Goal: Task Accomplishment & Management: Complete application form

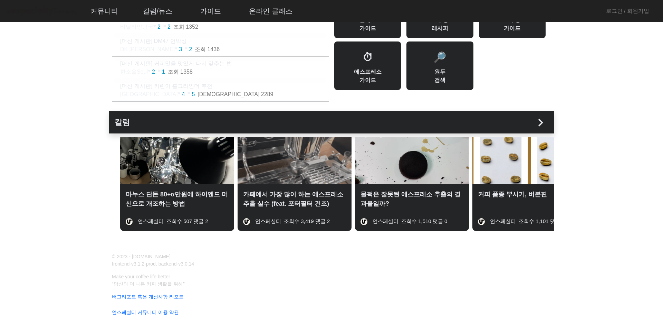
scroll to position [88, 0]
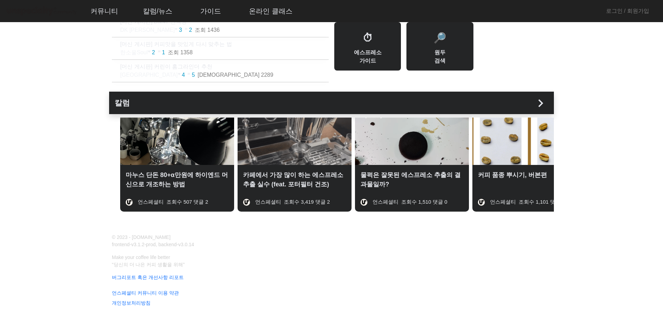
click at [301, 144] on img at bounding box center [295, 140] width 114 height 47
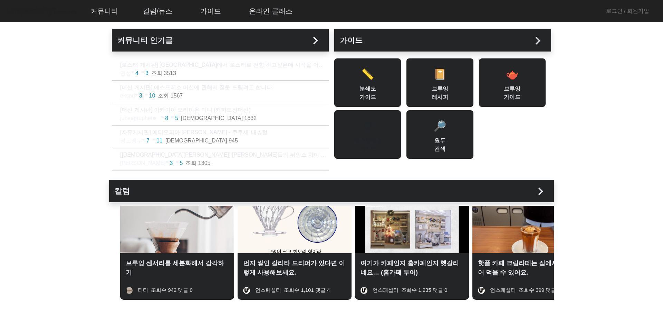
click at [381, 136] on div "⏱ 에스프레소 가이드" at bounding box center [367, 134] width 67 height 48
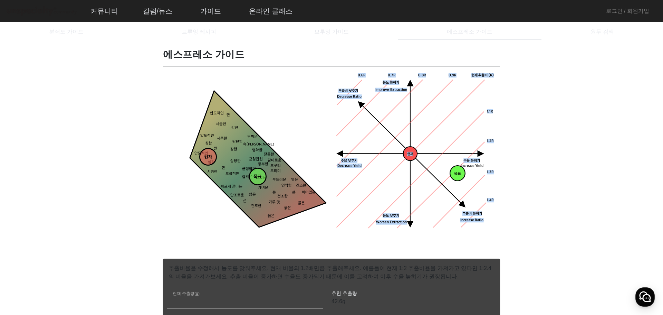
drag, startPoint x: 460, startPoint y: 176, endPoint x: 447, endPoint y: 173, distance: 12.8
click at [447, 173] on div "목표 농도목표점 현재 수율 낮추기 농도 높히기 농도 낮추기 추출비 높히기 현재 추출비 (R) 0.9R 1.1R 1.2R 1.3R 1.4R 0.…" at bounding box center [416, 152] width 160 height 160
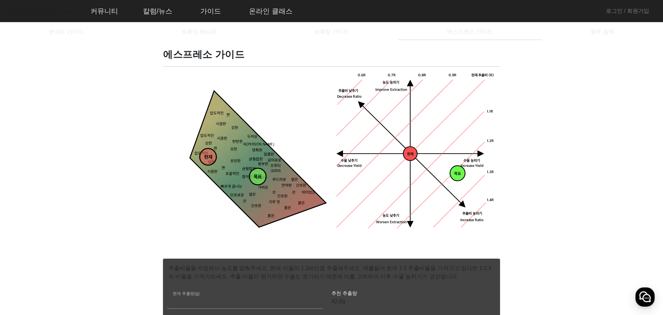
click at [305, 131] on icon "짠 시큼한 묽은 묽은 묽은 건조한 건조한 옅은 연약한 얇은 가벼운 맛있는 잘익은 상당한 강한 강한 두꺼운 탄탄한 속이찬 명확한 쓴 비어있는 쓴…" at bounding box center [247, 170] width 160 height 160
click at [319, 37] on span "브루잉 가이드" at bounding box center [331, 31] width 35 height 17
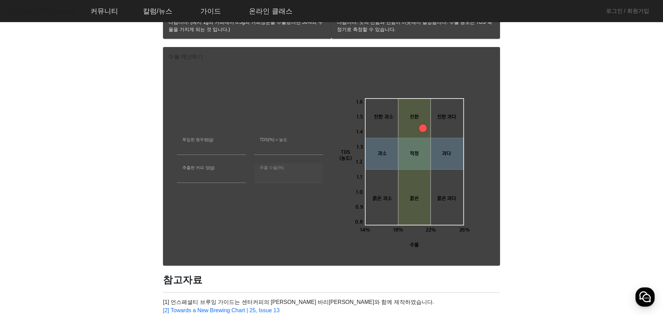
scroll to position [380, 0]
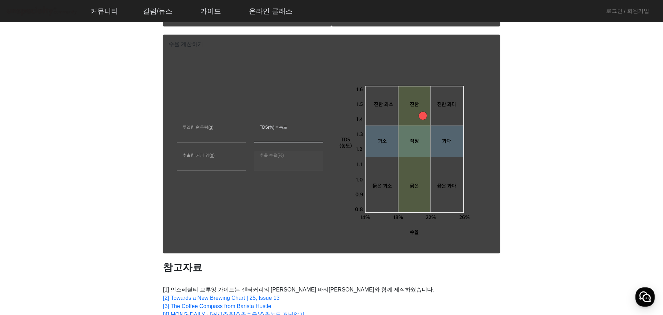
drag, startPoint x: 282, startPoint y: 137, endPoint x: 287, endPoint y: 140, distance: 5.5
click at [282, 137] on input "***" at bounding box center [289, 135] width 58 height 8
drag, startPoint x: 295, startPoint y: 176, endPoint x: 270, endPoint y: 176, distance: 24.5
click at [295, 176] on div at bounding box center [288, 174] width 69 height 8
drag, startPoint x: 107, startPoint y: 156, endPoint x: 115, endPoint y: 156, distance: 7.6
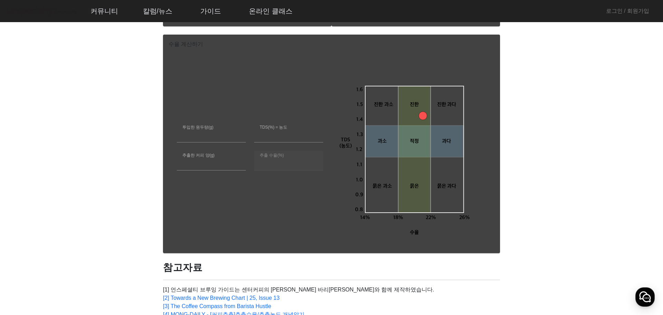
click at [430, 114] on rect at bounding box center [414, 149] width 32 height 126
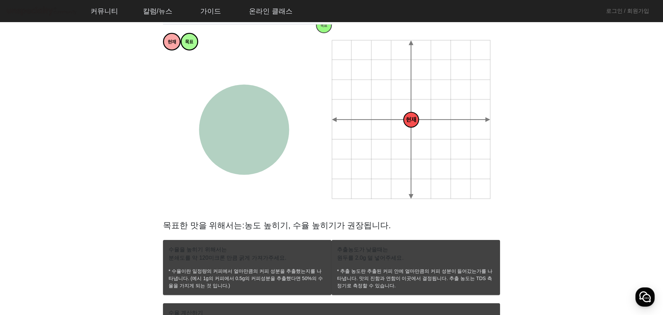
scroll to position [0, 0]
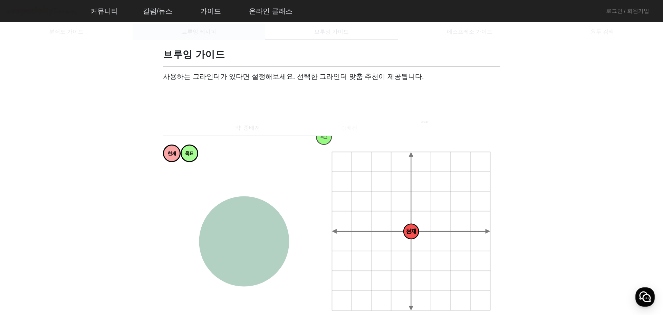
click at [197, 31] on span "브루잉 레시피" at bounding box center [199, 32] width 35 height 6
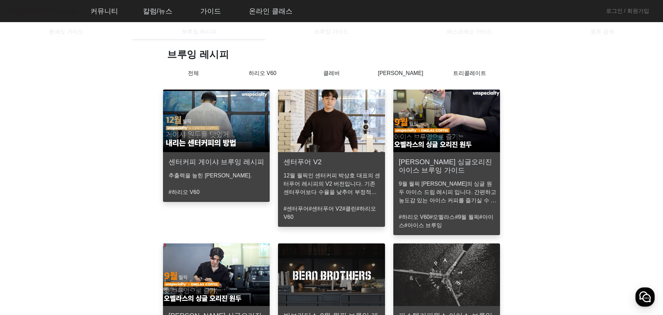
click at [242, 176] on p "추출력을 높힌 [PERSON_NAME]." at bounding box center [217, 175] width 98 height 8
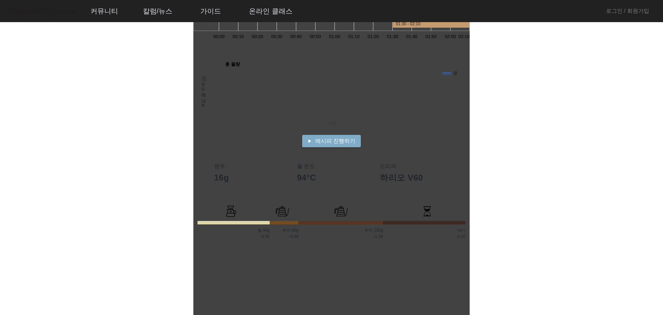
scroll to position [138, 0]
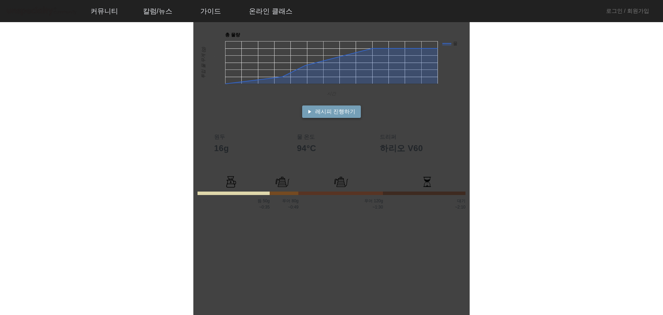
click at [329, 107] on span "레시피 진행하기" at bounding box center [335, 111] width 40 height 8
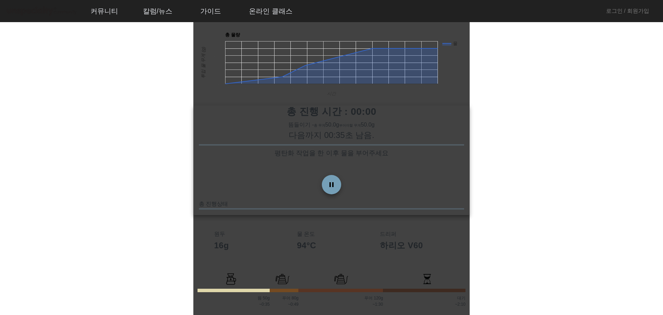
click at [337, 183] on span at bounding box center [331, 184] width 17 height 17
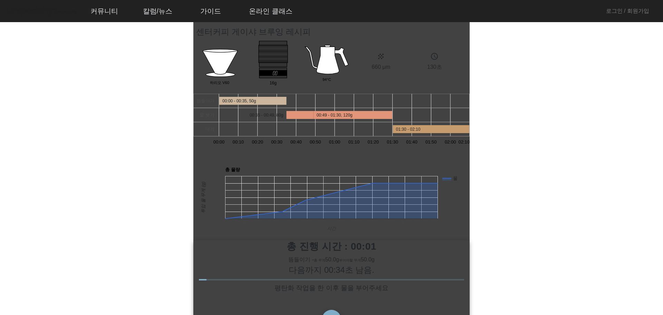
scroll to position [0, 0]
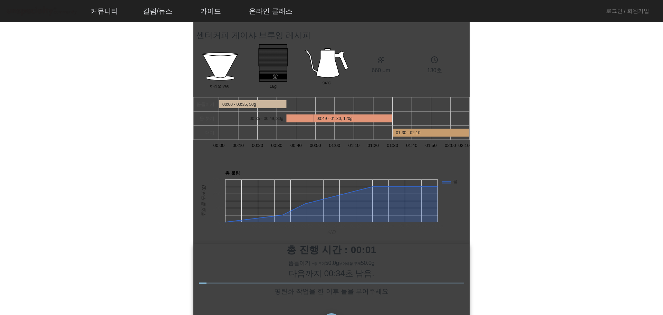
drag, startPoint x: 279, startPoint y: 76, endPoint x: 310, endPoint y: 87, distance: 32.8
click at [281, 76] on polygon at bounding box center [273, 76] width 28 height 5
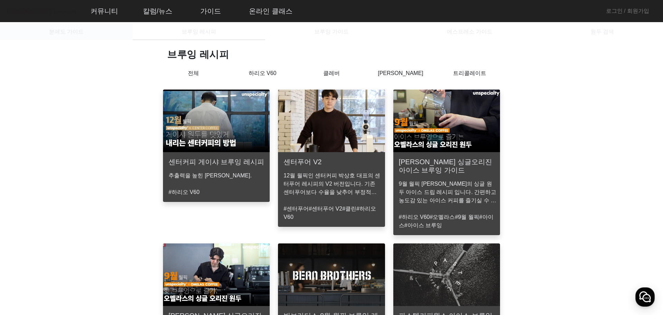
click at [70, 31] on span "분쇄도 가이드" at bounding box center [66, 32] width 35 height 6
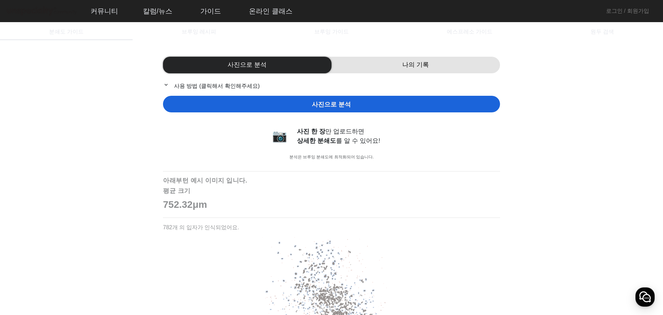
click at [399, 68] on div "나의 기록" at bounding box center [415, 65] width 168 height 17
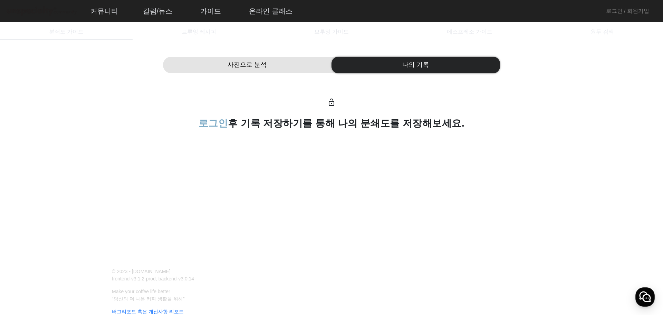
click at [274, 65] on div "사진으로 분석" at bounding box center [247, 65] width 168 height 17
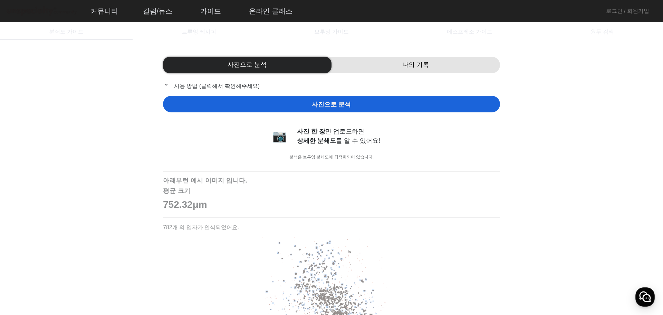
click at [384, 62] on div "나의 기록" at bounding box center [415, 65] width 168 height 17
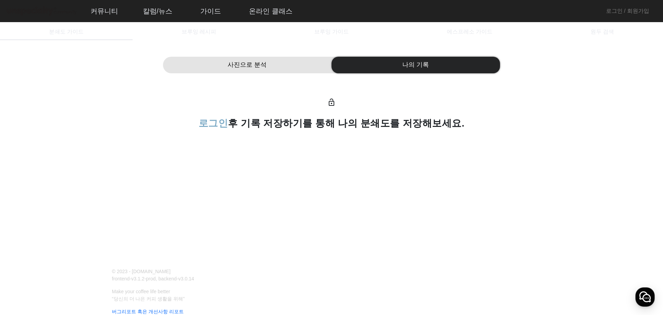
click at [605, 11] on mat-toolbar "커뮤니티 ▼ 자유게시판 바리스타 게시판 로스터 게시판 머신 게시판 구인구직 칼럼/뉴스 ▼ 칼럼 주요 이벤트 옥션정보 자료실 가이드 ▼ 분쇄도 …" at bounding box center [331, 11] width 663 height 22
click at [613, 8] on link "로그인 / 회원가입" at bounding box center [627, 11] width 43 height 8
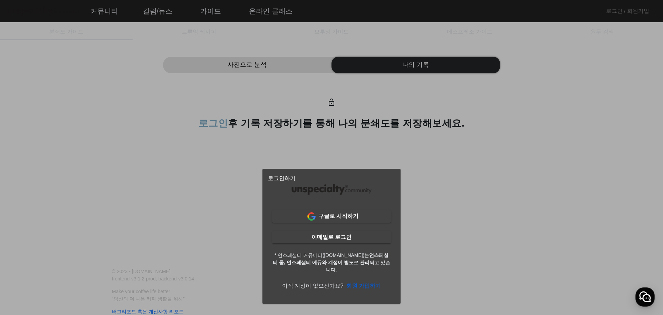
click at [369, 284] on b "회원 가입하기" at bounding box center [363, 285] width 35 height 6
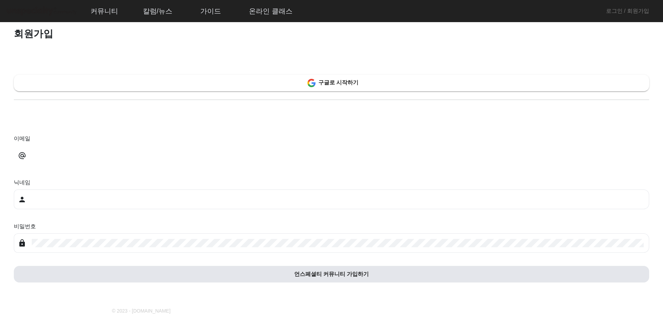
click at [153, 160] on div at bounding box center [338, 155] width 612 height 20
type input "*"
type input "**"
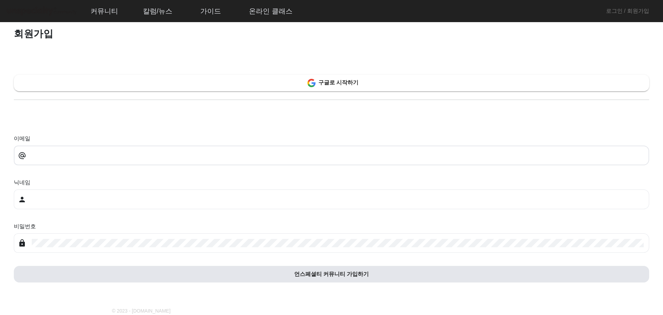
type input "***"
type input "****"
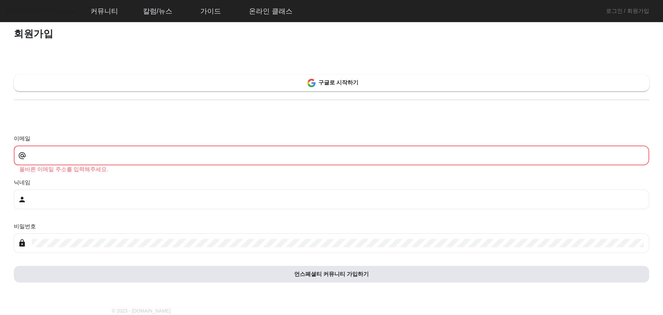
type input "**********"
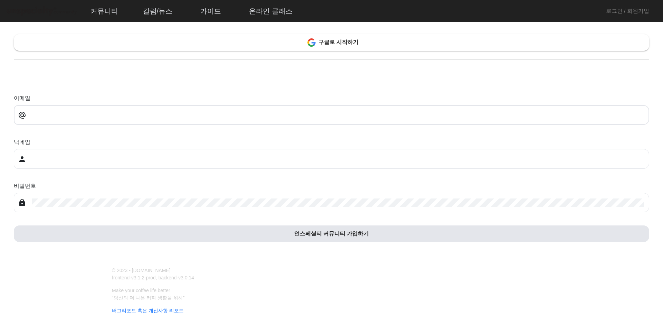
scroll to position [73, 0]
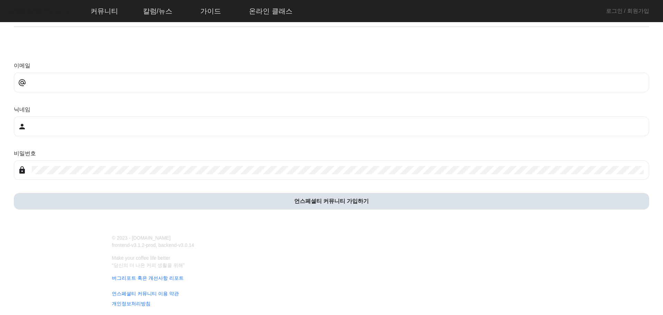
click at [316, 198] on b "언스페셜티 커뮤니티 가입하기" at bounding box center [331, 201] width 75 height 6
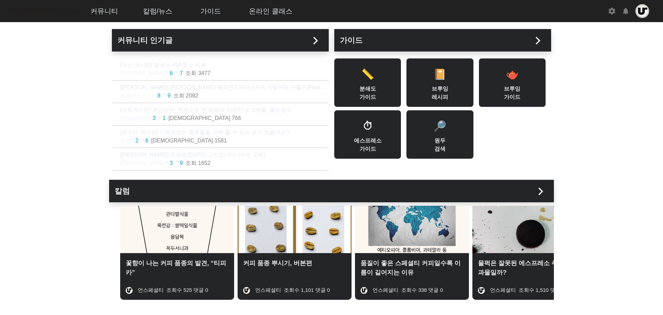
click at [207, 152] on p "[[PERSON_NAME]] 진로에 [DATE] 고민입니다! (커피 교육)" at bounding box center [224, 155] width 209 height 8
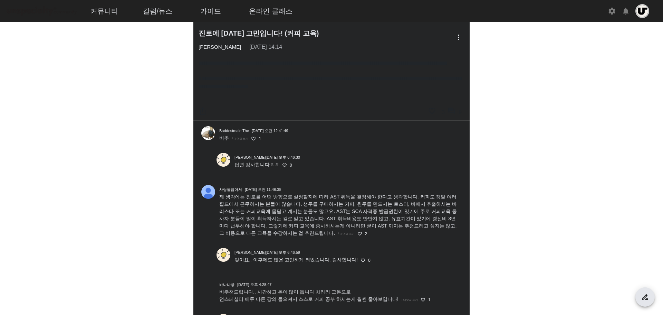
drag, startPoint x: 269, startPoint y: 69, endPoint x: 408, endPoint y: 79, distance: 139.2
click at [408, 79] on div "**********" at bounding box center [332, 78] width 266 height 39
click at [401, 41] on div "진로에 [DATE] 고민입니다! (커피 교육) more_vert [PERSON_NAME] [DATE] 14:14" at bounding box center [331, 40] width 276 height 22
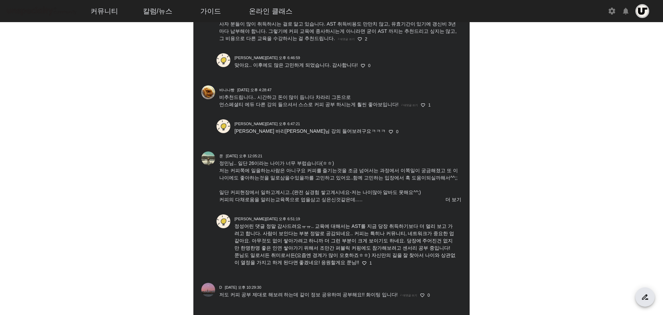
scroll to position [207, 0]
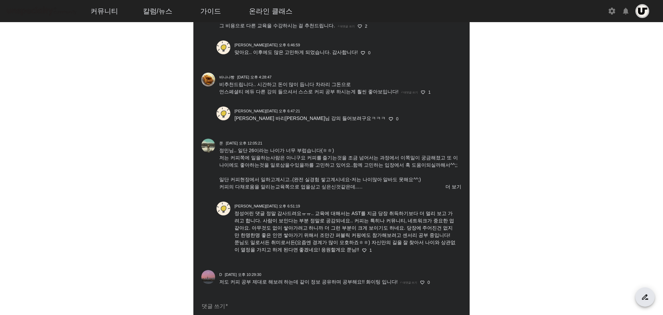
drag, startPoint x: 233, startPoint y: 157, endPoint x: 429, endPoint y: 187, distance: 198.7
click at [429, 187] on div "쭌 [DATE] 오후 12:05:21 정민님.. 일단 26이라는 나이가 너무 부럽습니다(ㅎㅎ) 저는 커피쪽에 일을하는사람은 아니구요 커피를 즐…" at bounding box center [339, 166] width 249 height 57
click at [423, 139] on div "쭌 [DATE] 오후 12:05:21 정민님.. 일단 26이라는 나이가 너무 부럽습니다(ㅎㅎ) 저는 커피쪽에 일을하는사람은 아니구요 커피를 즐…" at bounding box center [339, 166] width 249 height 57
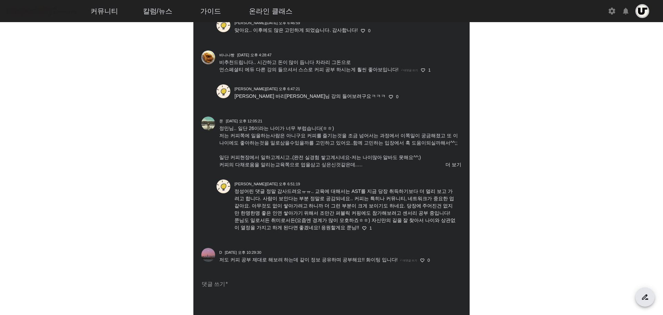
scroll to position [0, 0]
